Goal: Information Seeking & Learning: Learn about a topic

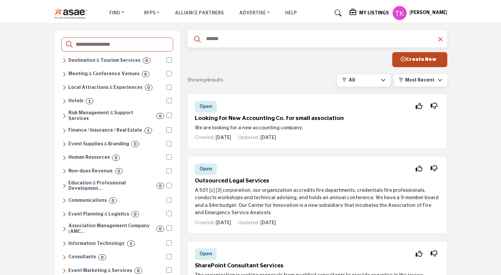
click at [63, 127] on icon at bounding box center [64, 130] width 4 height 6
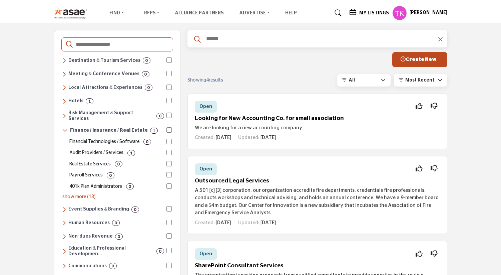
click at [64, 127] on icon at bounding box center [64, 130] width 5 height 6
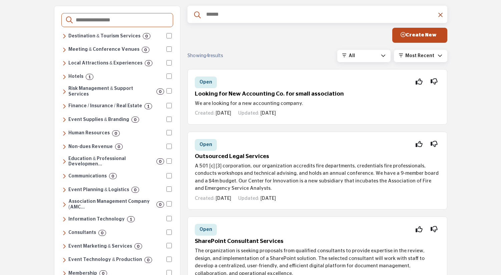
scroll to position [25, 0]
click at [62, 215] on icon at bounding box center [64, 218] width 4 height 6
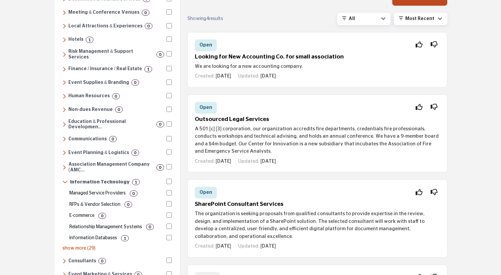
scroll to position [63, 0]
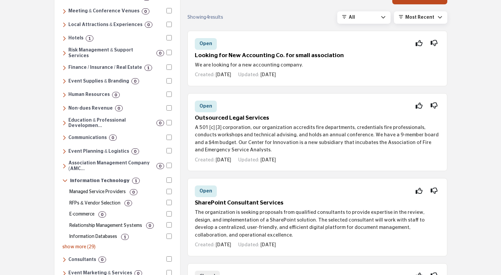
click at [88, 233] on p "Information Databases" at bounding box center [93, 236] width 48 height 7
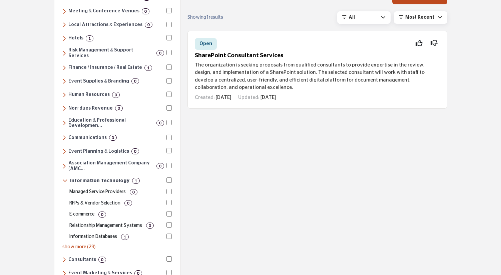
click at [62, 174] on div "Destinations & Venues Destination & Tourism Services 0 Convention & Visitors Bu…" at bounding box center [117, 189] width 112 height 392
click at [63, 178] on icon at bounding box center [64, 181] width 5 height 6
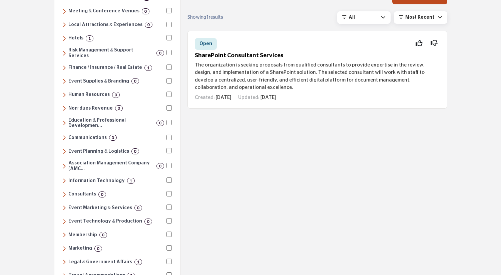
click at [65, 178] on icon at bounding box center [64, 181] width 4 height 6
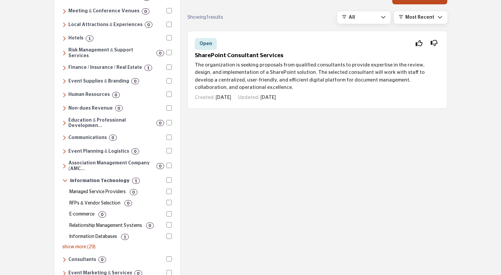
click at [81, 243] on p "show more (29)" at bounding box center [116, 246] width 109 height 7
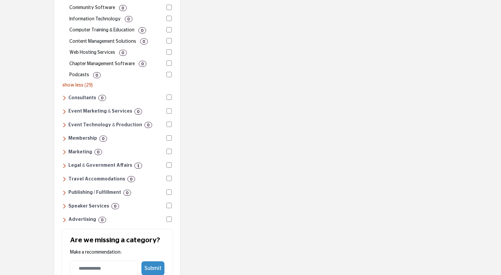
scroll to position [554, 0]
click at [65, 216] on icon at bounding box center [64, 219] width 4 height 6
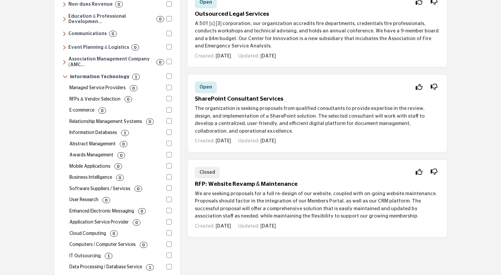
scroll to position [0, 0]
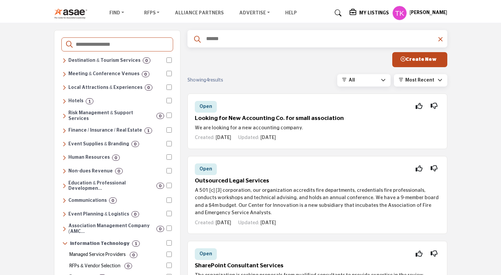
click at [350, 10] on div "My Listings" at bounding box center [369, 13] width 39 height 8
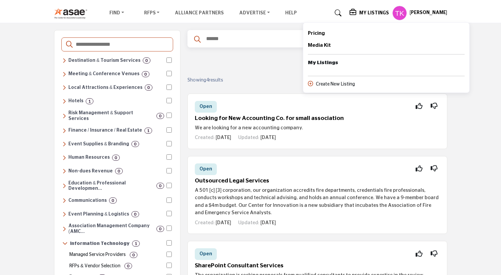
click at [256, 84] on div "Showing 4 results All All Open Closed Viewed My RFPs" at bounding box center [318, 80] width 260 height 12
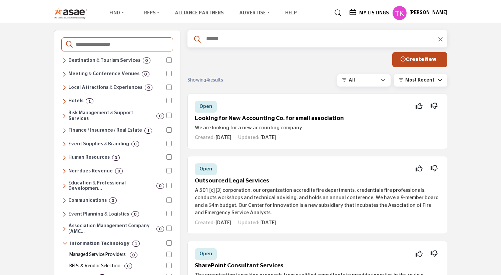
click at [69, 75] on h6 "Meeting & Conference Venues" at bounding box center [103, 74] width 71 height 6
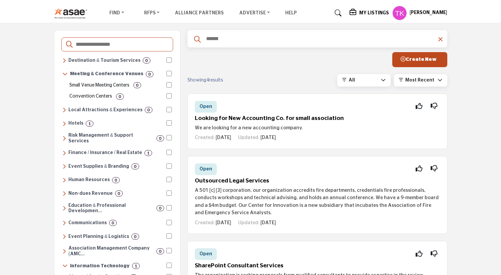
click at [69, 75] on div "Meeting & Conference Venues 0" at bounding box center [113, 74] width 102 height 6
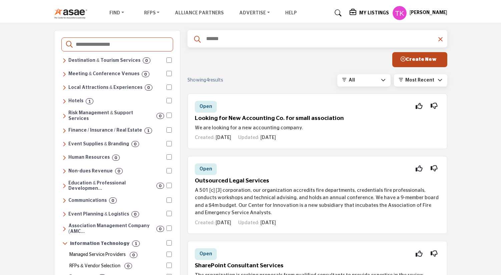
click at [73, 87] on h6 "Local Attractions & Experiences" at bounding box center [105, 88] width 74 height 6
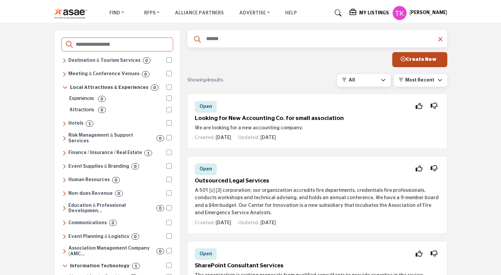
click at [74, 87] on h6 "Local Attractions & Experiences" at bounding box center [109, 88] width 78 height 6
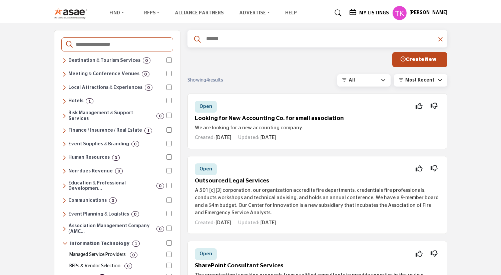
click at [69, 98] on h6 "Hotels" at bounding box center [75, 101] width 15 height 6
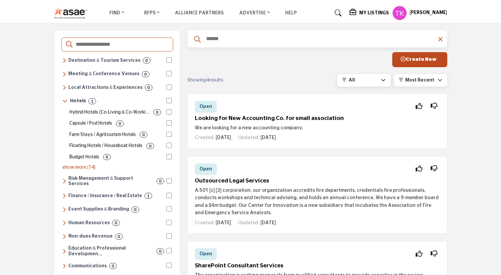
click at [70, 98] on h6 "Hotels" at bounding box center [78, 101] width 16 height 6
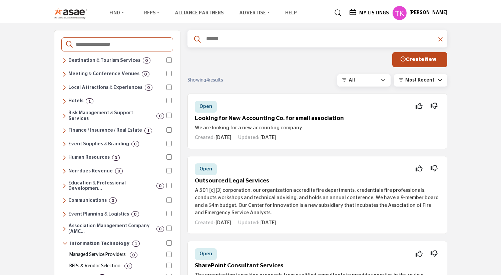
click at [72, 127] on h6 "Finance / Insurance / Real Estate" at bounding box center [105, 130] width 74 height 6
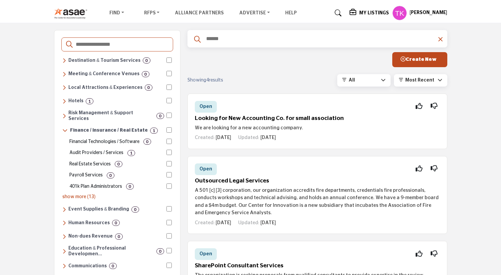
click at [74, 193] on p "show more (13)" at bounding box center [116, 196] width 109 height 7
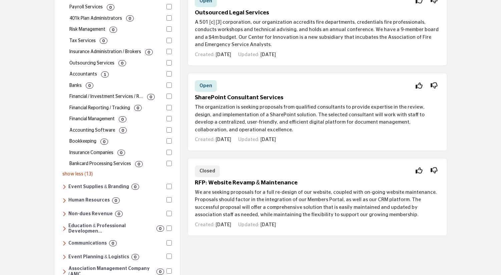
scroll to position [180, 0]
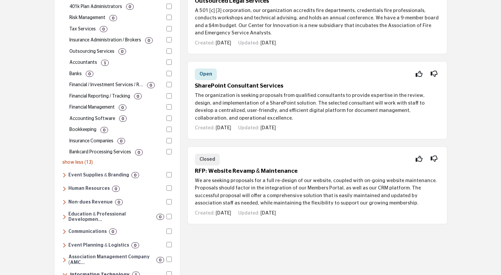
click at [76, 199] on h6 "Non-dues Revenue" at bounding box center [90, 202] width 44 height 6
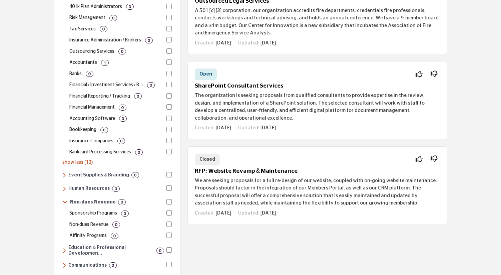
click at [82, 221] on p "Non-dues Revenue" at bounding box center [88, 224] width 39 height 7
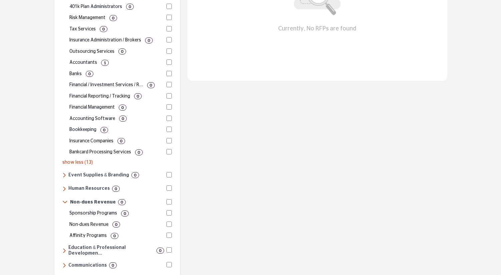
scroll to position [0, 0]
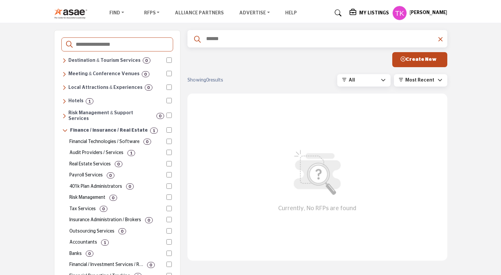
click at [350, 9] on div "My Listings" at bounding box center [369, 13] width 39 height 8
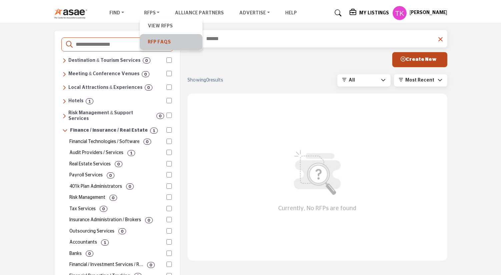
click at [148, 42] on link "RFP FAQs" at bounding box center [171, 41] width 56 height 9
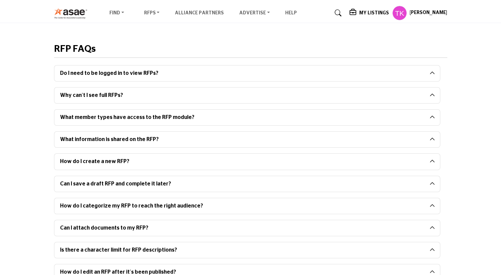
click at [60, 17] on img at bounding box center [72, 13] width 37 height 11
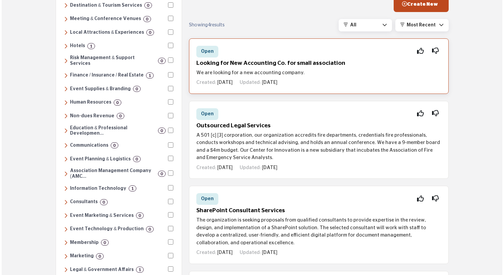
scroll to position [57, 0]
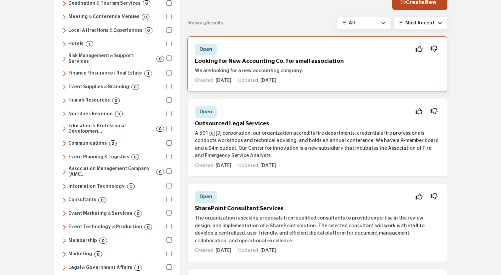
click at [289, 61] on h5 "Looking for New Accounting Co. for small association" at bounding box center [317, 61] width 245 height 7
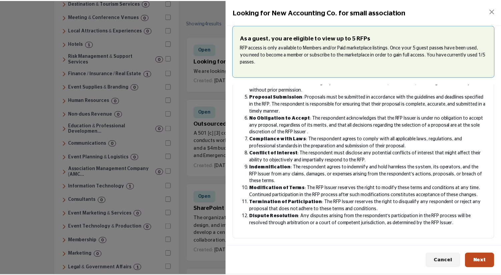
scroll to position [153, 0]
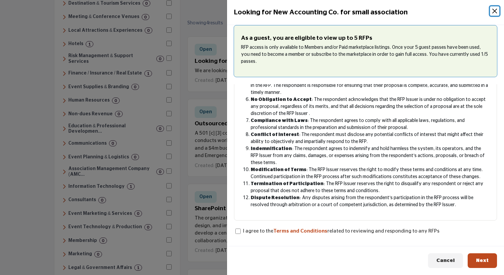
click at [496, 8] on button "Close" at bounding box center [494, 10] width 9 height 9
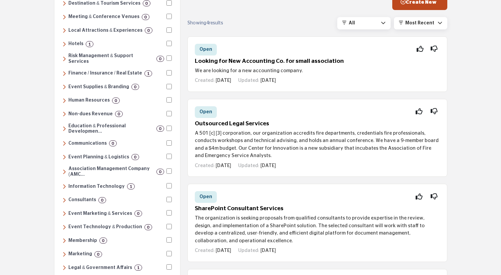
scroll to position [0, 0]
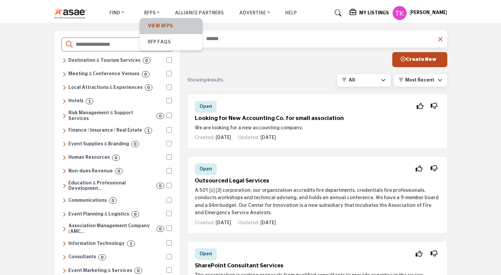
click at [157, 22] on link "View RFPs" at bounding box center [171, 25] width 56 height 9
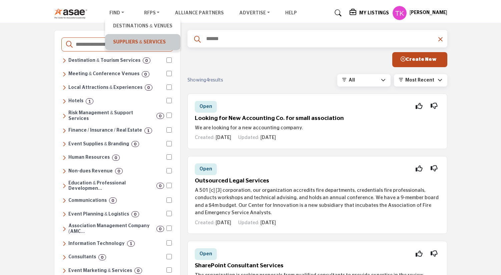
click at [123, 40] on link "Suppliers & Services" at bounding box center [142, 41] width 68 height 9
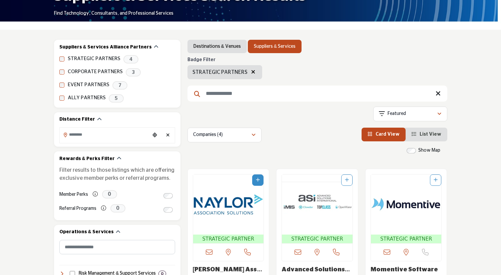
scroll to position [132, 0]
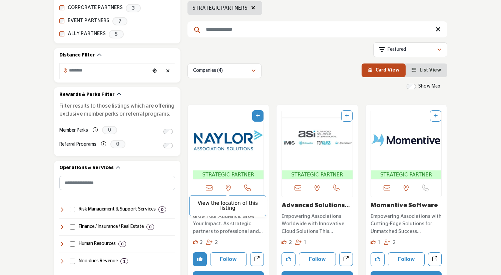
click at [229, 205] on p "View the location of this listing" at bounding box center [227, 206] width 69 height 10
click at [225, 153] on img "Open Listing in new tab" at bounding box center [228, 140] width 71 height 60
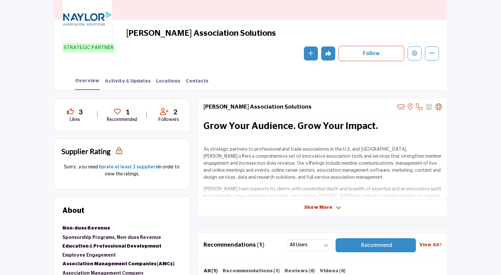
scroll to position [83, 0]
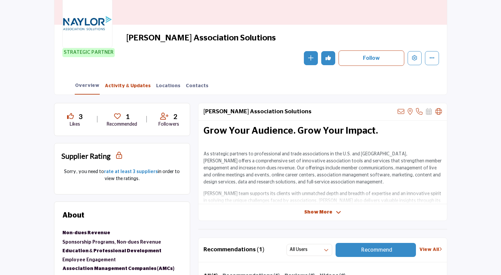
click at [125, 87] on link "Activity & Updates" at bounding box center [127, 88] width 47 height 12
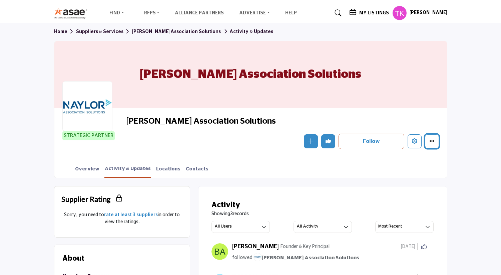
click at [430, 139] on icon "More details" at bounding box center [431, 140] width 5 height 5
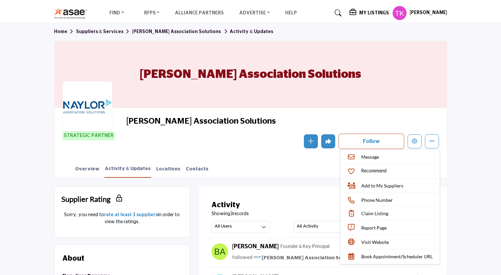
click at [301, 176] on div "Overview Activity & Updates Locations Contacts" at bounding box center [259, 167] width 376 height 21
